Goal: Navigation & Orientation: Understand site structure

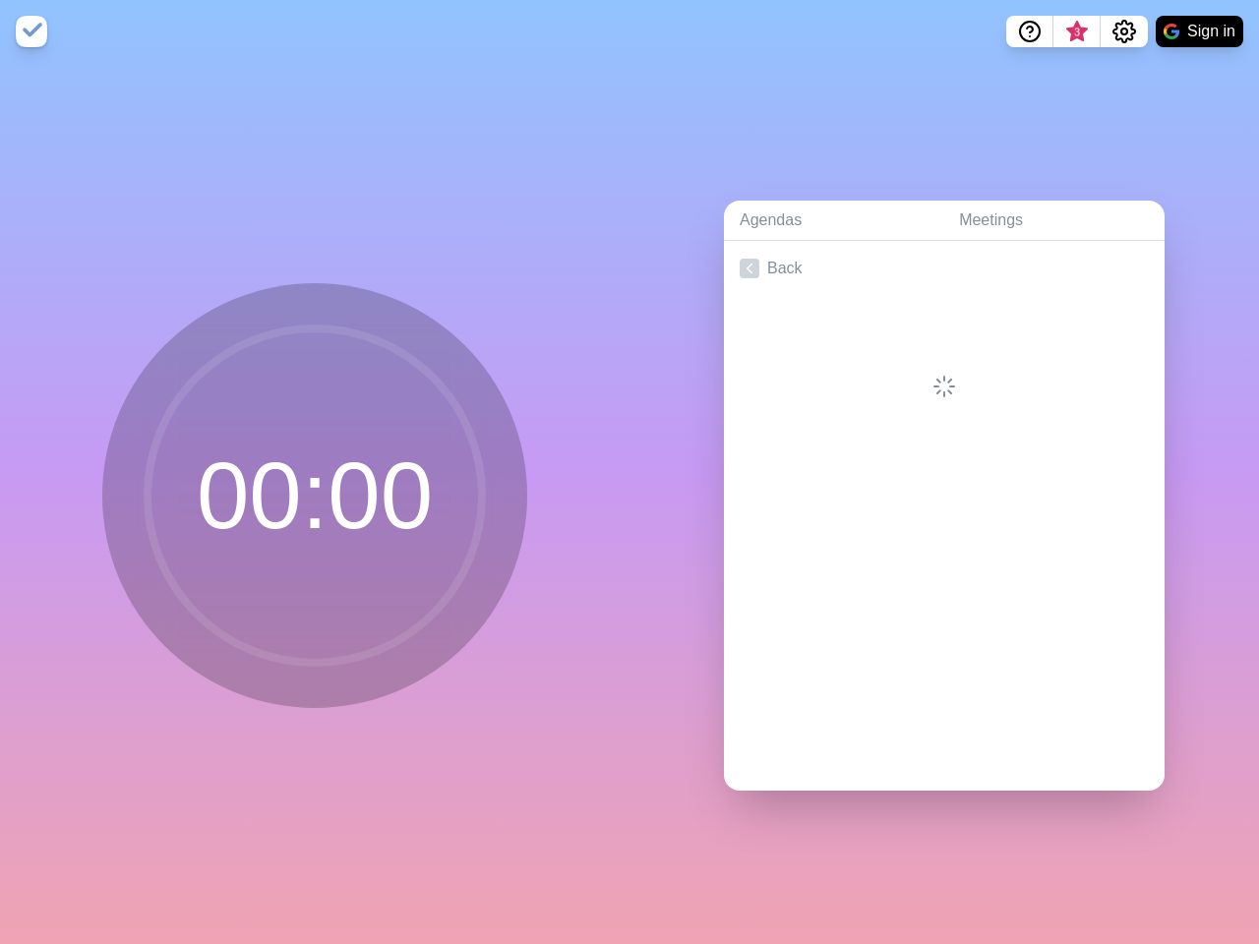
click at [629, 472] on div "Agendas Meetings Back" at bounding box center [943, 503] width 629 height 881
click at [1029, 31] on icon "Help" at bounding box center [1030, 30] width 6 height 6
click at [1076, 31] on span "3" at bounding box center [1077, 33] width 16 height 16
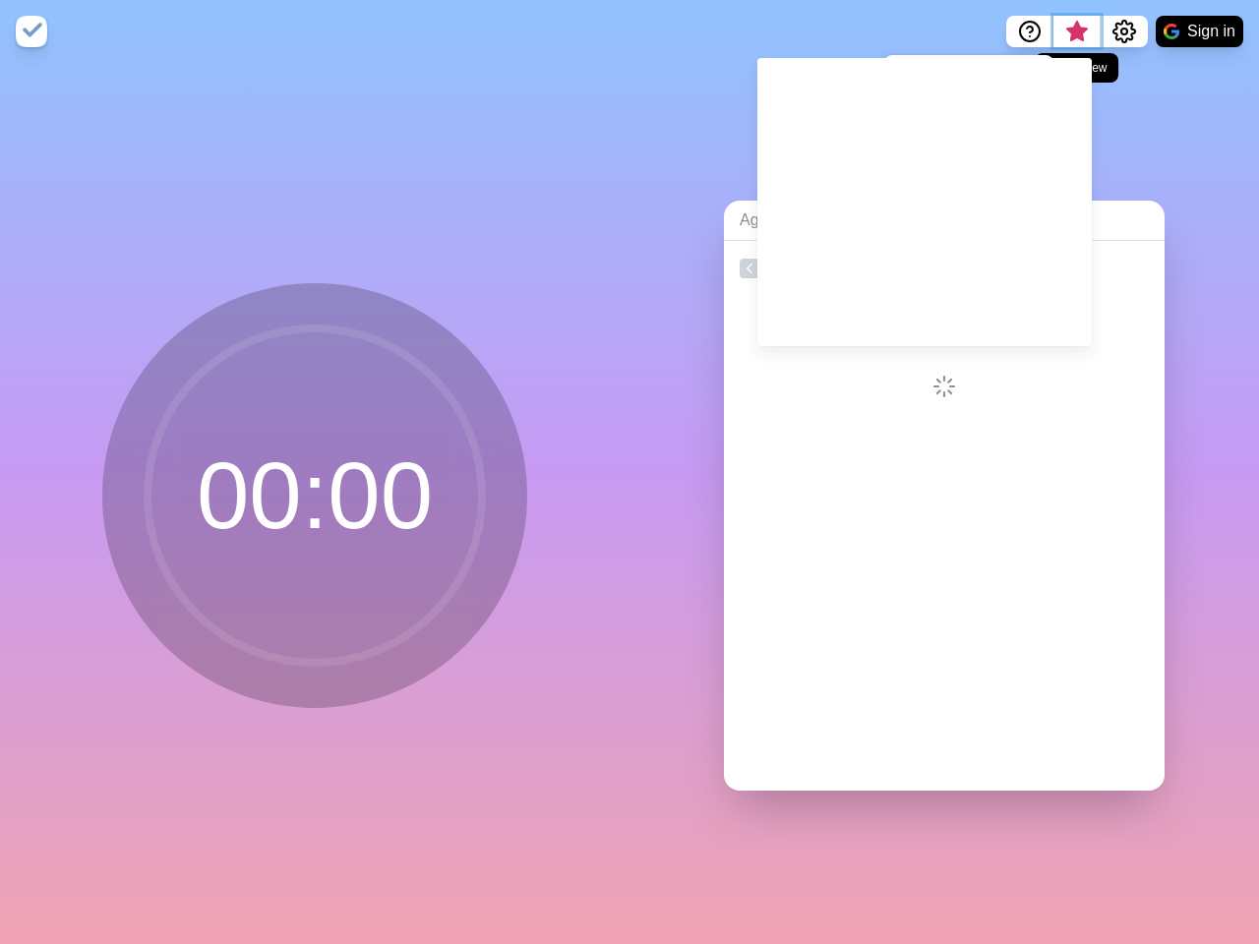
click at [1076, 37] on span "What’s new" at bounding box center [1077, 33] width 10 height 10
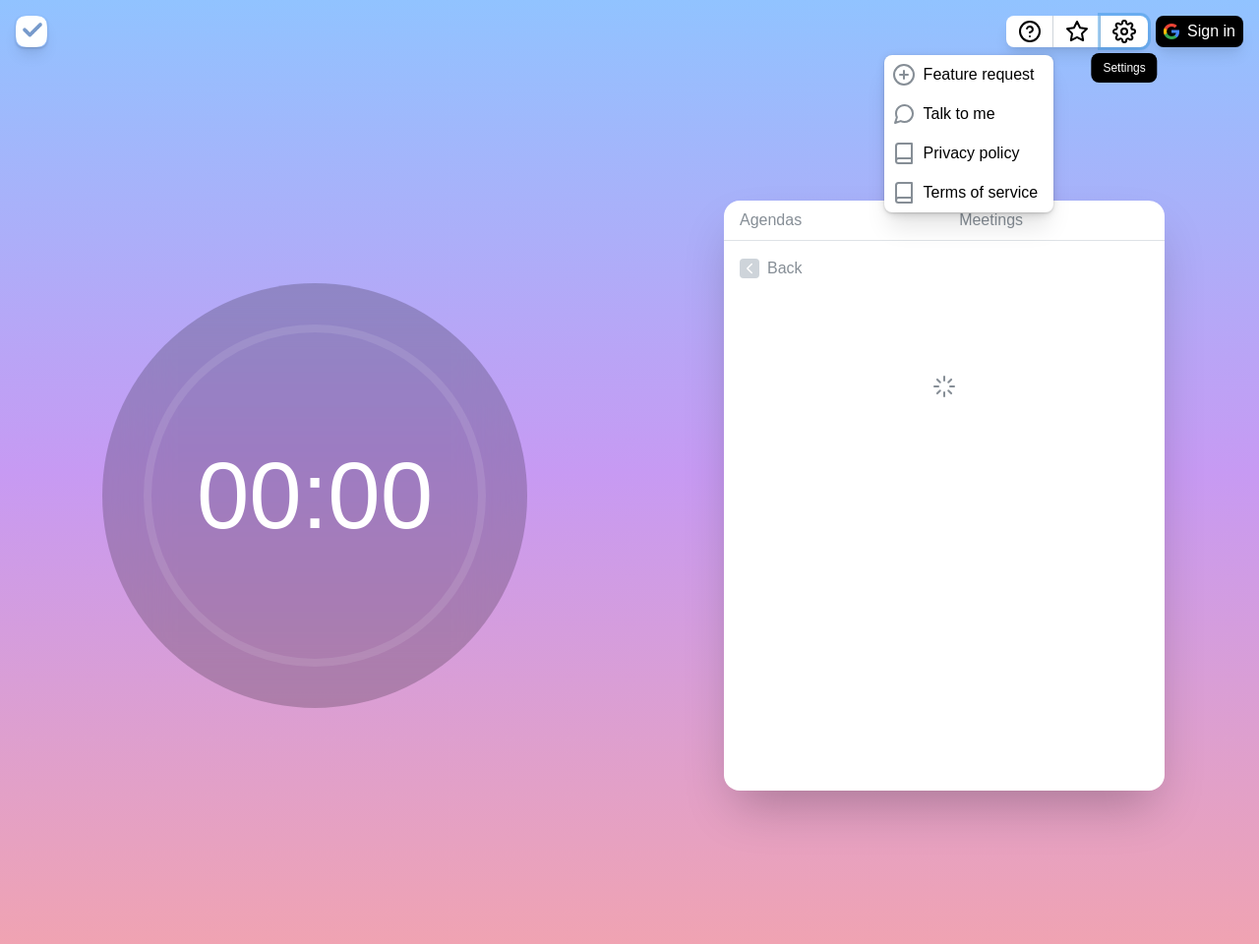
click at [1123, 31] on icon "Settings" at bounding box center [1124, 32] width 24 height 24
click at [1199, 31] on button "Sign in" at bounding box center [1200, 31] width 88 height 31
